Goal: Information Seeking & Learning: Learn about a topic

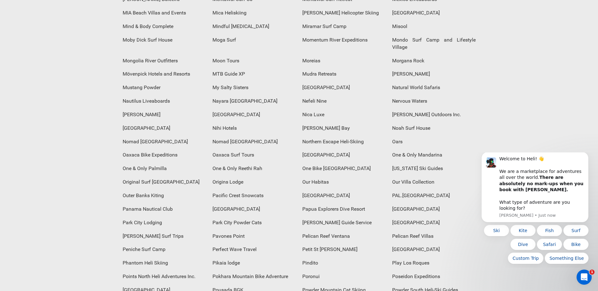
scroll to position [1575, 0]
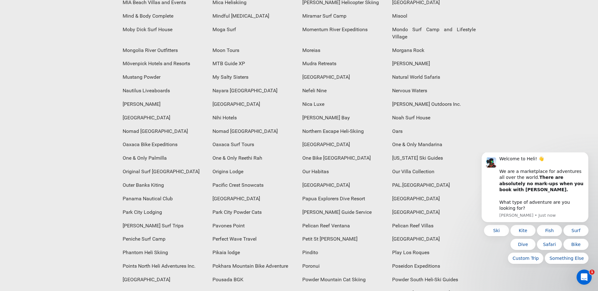
click at [209, 287] on div "Powderbird Helicopter Skiing" at bounding box center [164, 294] width 90 height 14
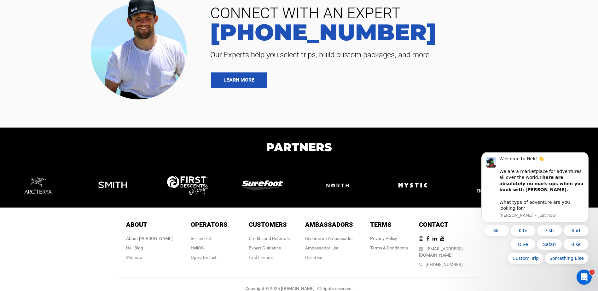
scroll to position [840, 0]
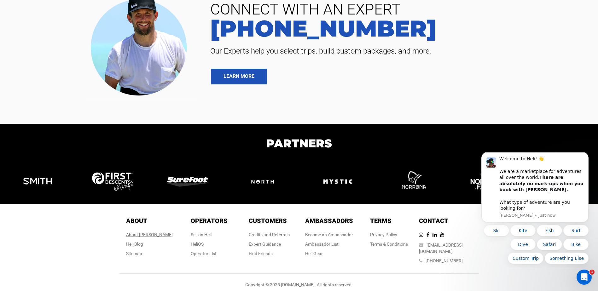
click at [150, 235] on div "About [PERSON_NAME]" at bounding box center [149, 235] width 47 height 6
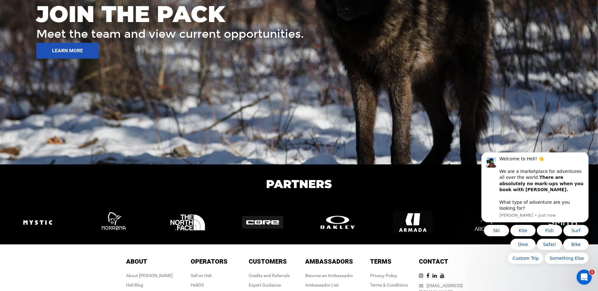
scroll to position [983, 0]
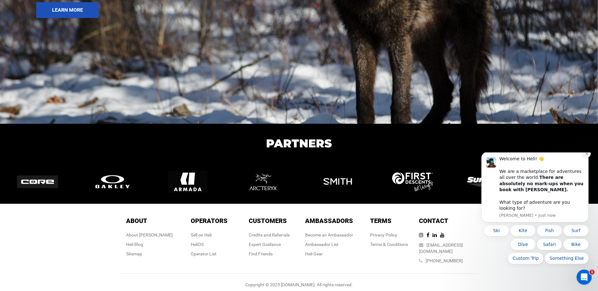
click at [586, 155] on icon "Dismiss notification" at bounding box center [586, 154] width 2 height 2
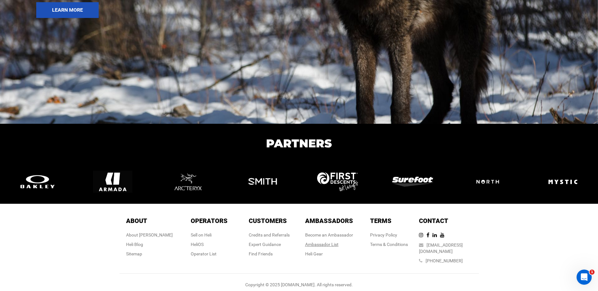
click at [329, 242] on div "Ambassador List" at bounding box center [329, 244] width 48 height 6
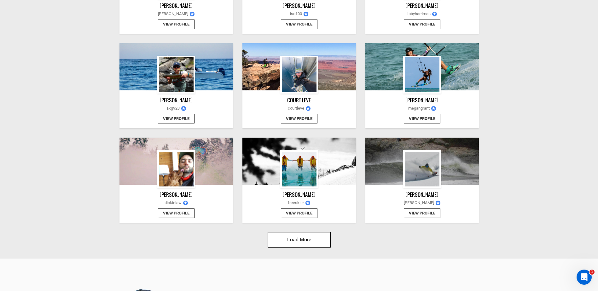
scroll to position [725, 0]
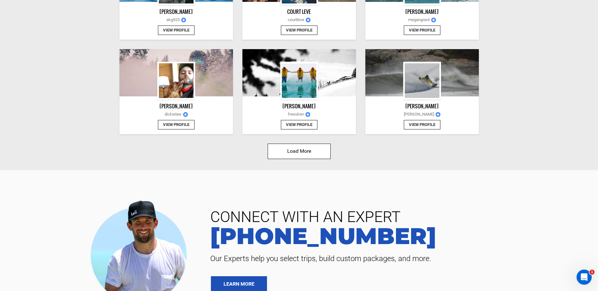
click at [420, 125] on button "View Profile" at bounding box center [422, 125] width 37 height 10
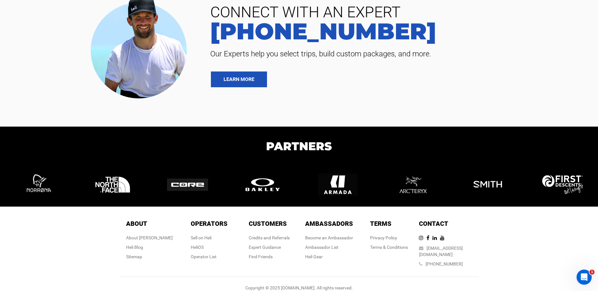
scroll to position [374, 0]
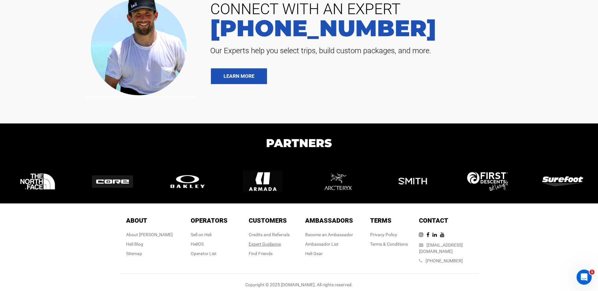
click at [258, 244] on link "Expert Guidance" at bounding box center [265, 244] width 32 height 5
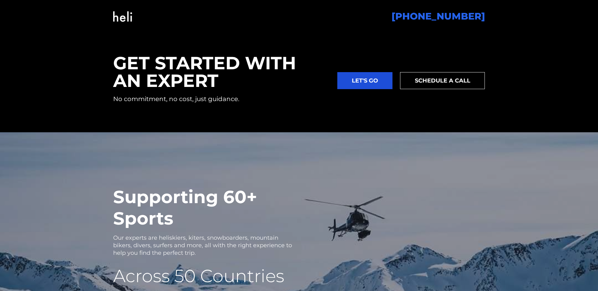
scroll to position [1103, 0]
